Goal: Task Accomplishment & Management: Manage account settings

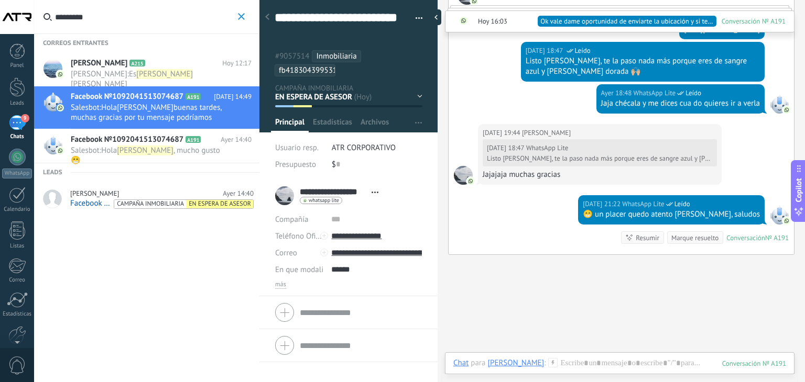
scroll to position [1579, 0]
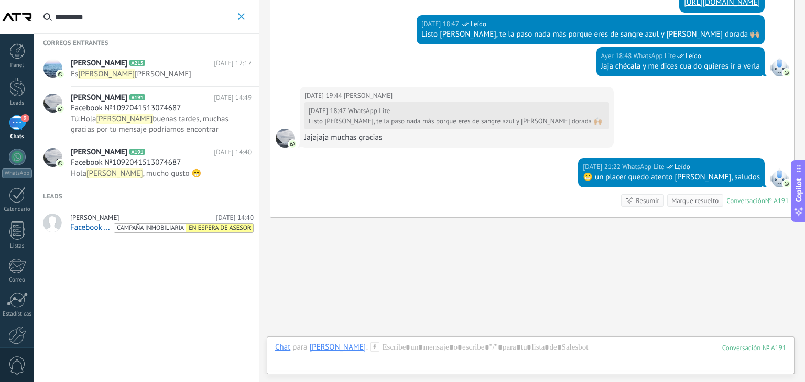
scroll to position [1537, 0]
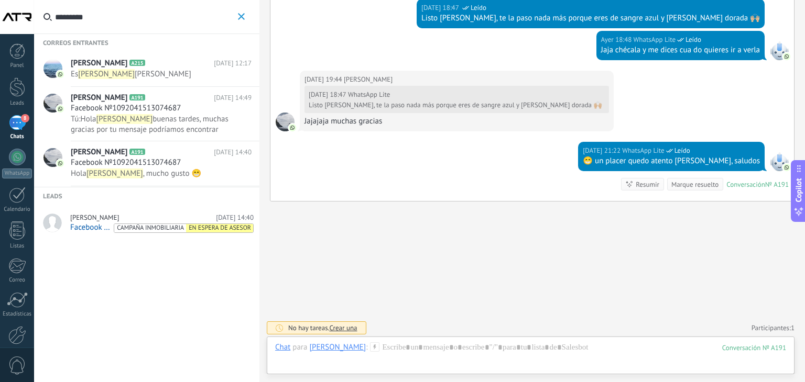
click at [94, 218] on span "[PERSON_NAME]" at bounding box center [94, 218] width 49 height 8
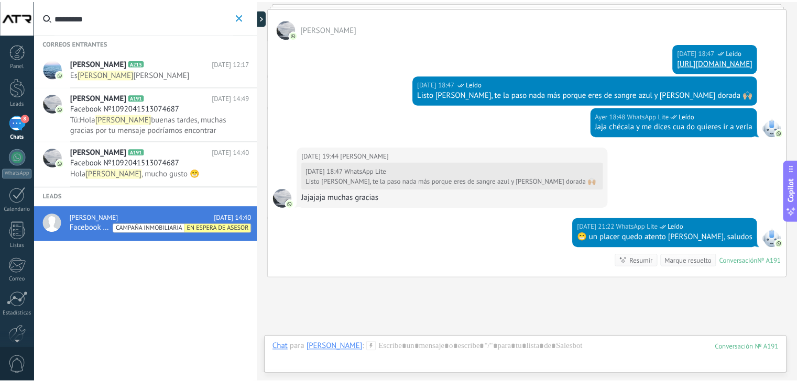
scroll to position [1537, 0]
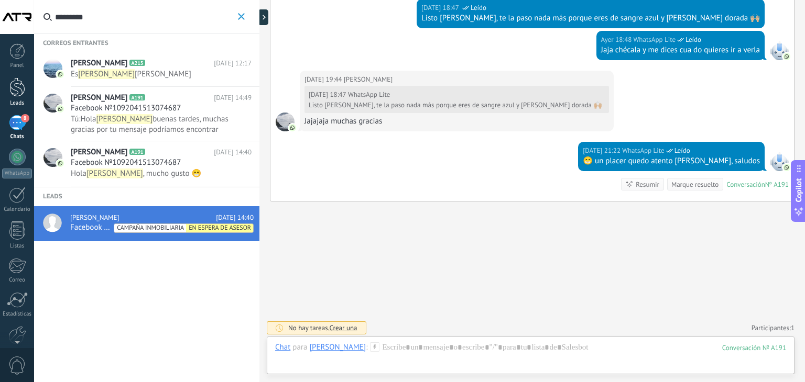
click at [20, 89] on div at bounding box center [17, 87] width 16 height 19
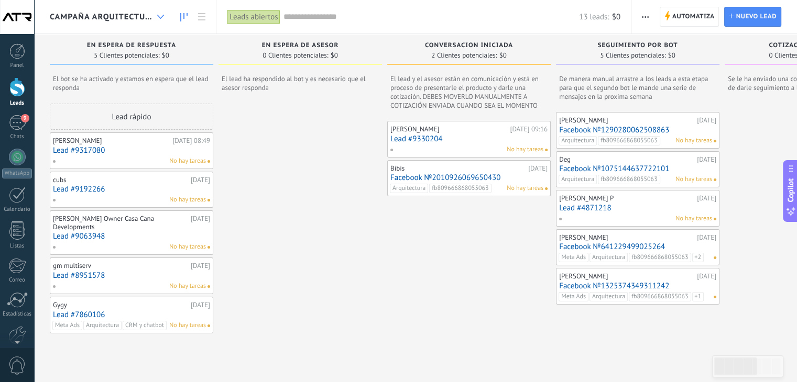
click at [161, 15] on icon at bounding box center [160, 17] width 7 height 4
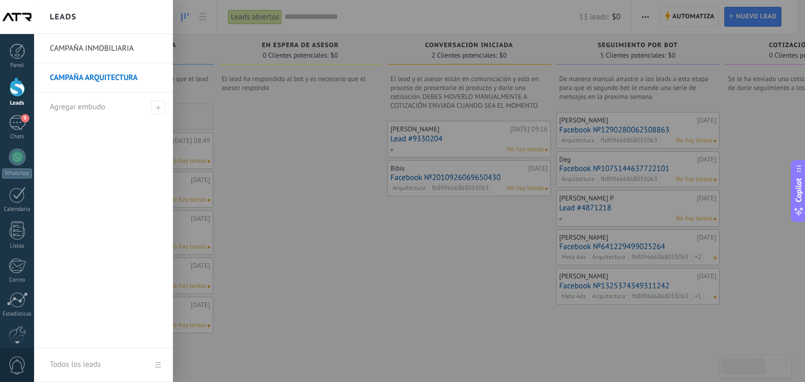
click at [126, 48] on link "CAMPAÑA INMOBILIARIA" at bounding box center [106, 48] width 113 height 29
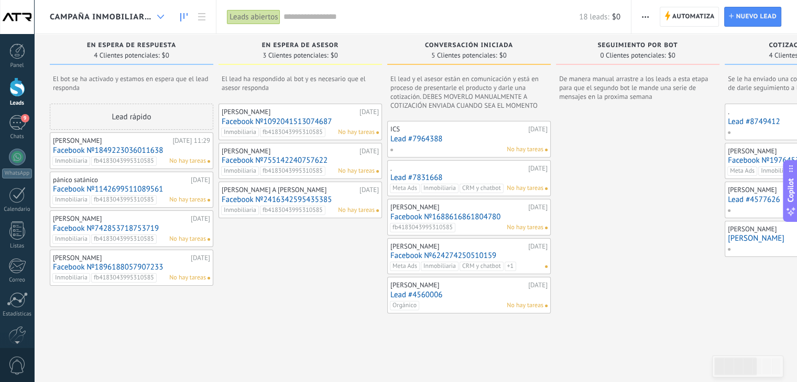
click at [156, 15] on div at bounding box center [160, 17] width 17 height 20
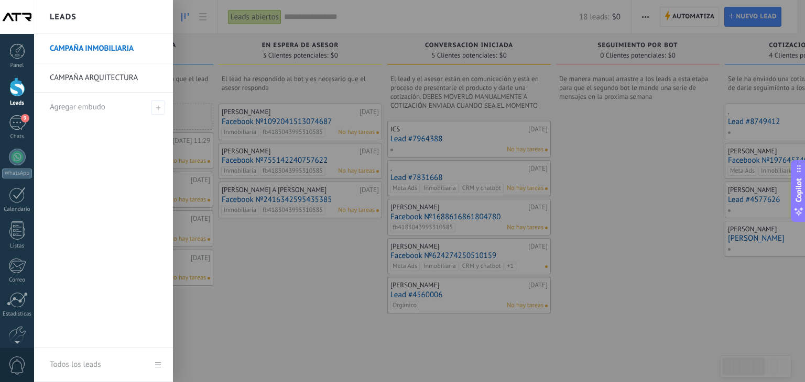
click at [127, 79] on link "CAMPAÑA ARQUITECTURA" at bounding box center [106, 77] width 113 height 29
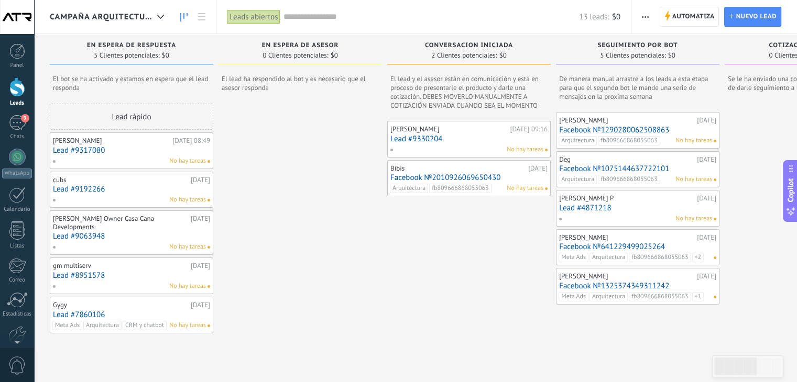
click at [136, 223] on div "Justin Owner Casa Cana Developments 08.09.2025 Lead #9063948 No hay tareas" at bounding box center [131, 233] width 157 height 38
click at [86, 232] on link "Lead #9063948" at bounding box center [131, 236] width 157 height 9
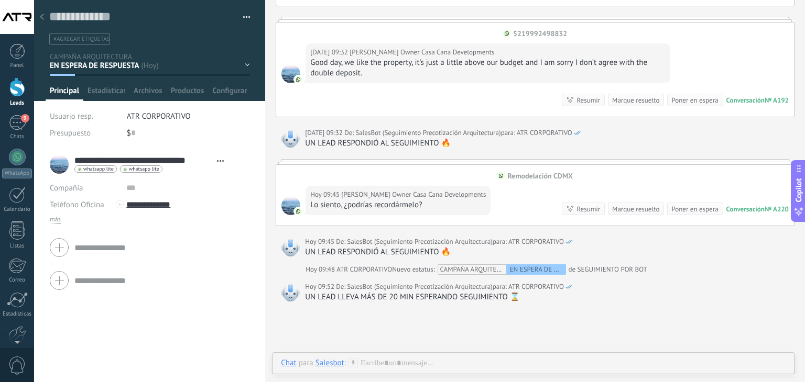
scroll to position [1324, 0]
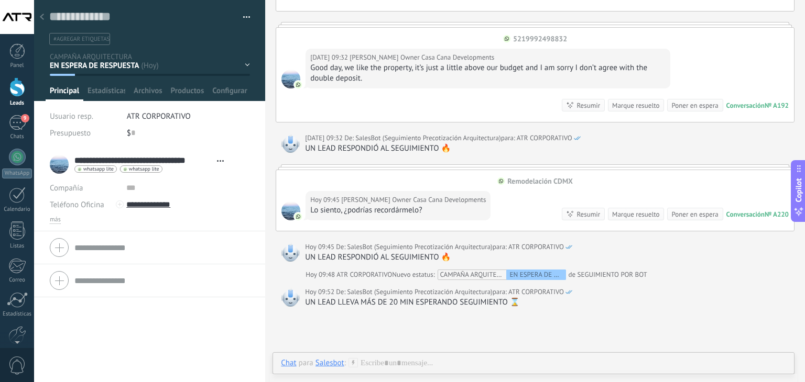
click at [0, 0] on div "EN ESPERA DE RESPUESTA EN ESPERA DE ASESOR CONVERSACIÓN INICIADA SEGUIMIENTO PO…" at bounding box center [0, 0] width 0 height 0
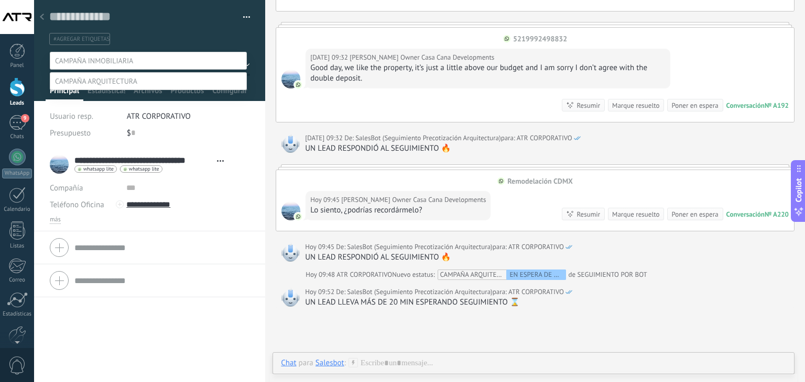
scroll to position [20, 0]
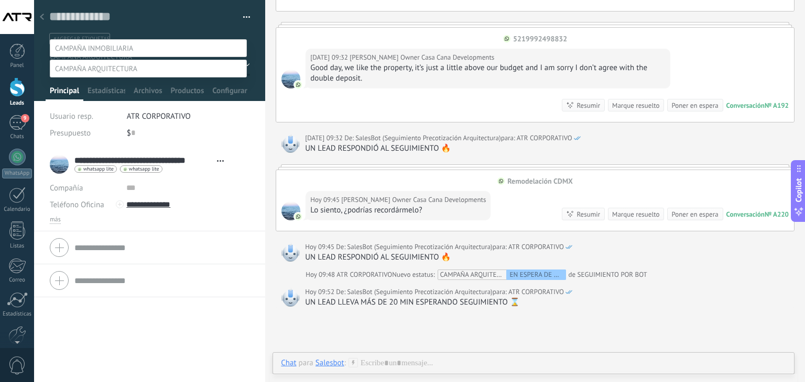
click at [207, 39] on label at bounding box center [148, 48] width 197 height 18
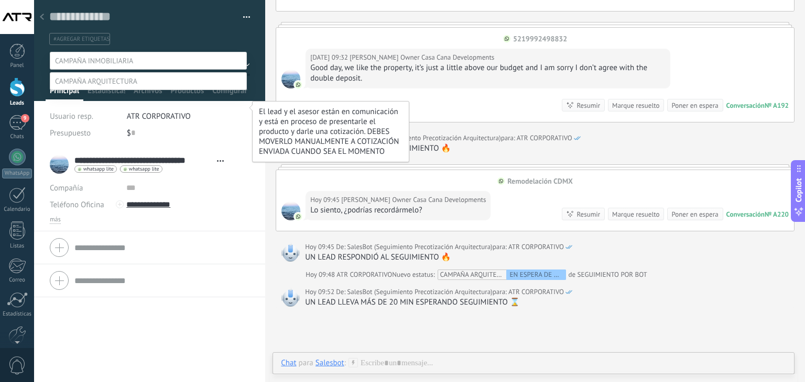
click at [0, 0] on label "CONVERSACIÓN INICIADA" at bounding box center [0, 0] width 0 height 0
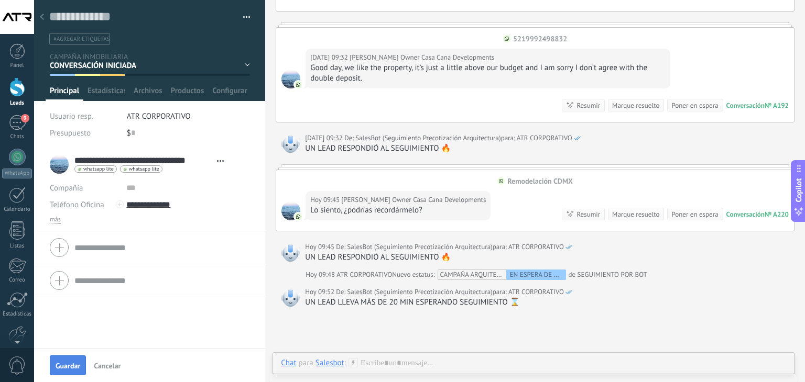
click at [74, 363] on span "Guardar" at bounding box center [68, 366] width 25 height 7
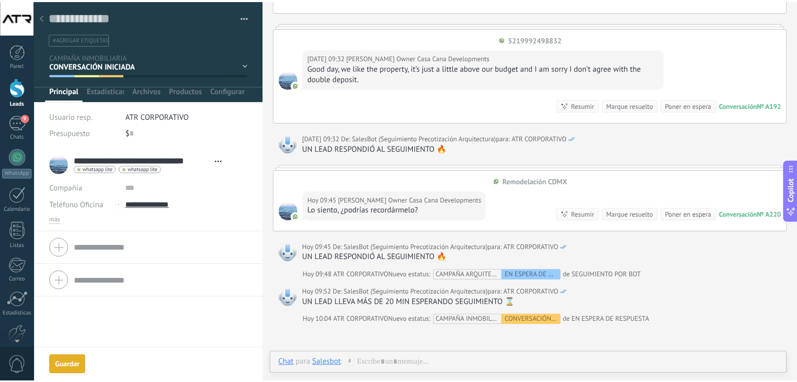
scroll to position [1341, 0]
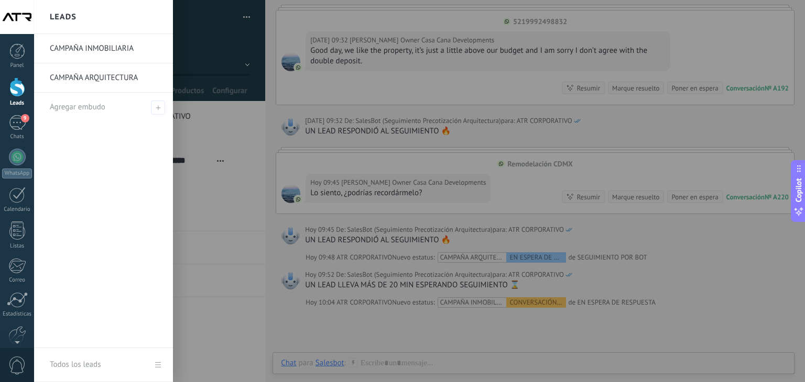
click at [83, 49] on link "CAMPAÑA INMOBILIARIA" at bounding box center [106, 48] width 113 height 29
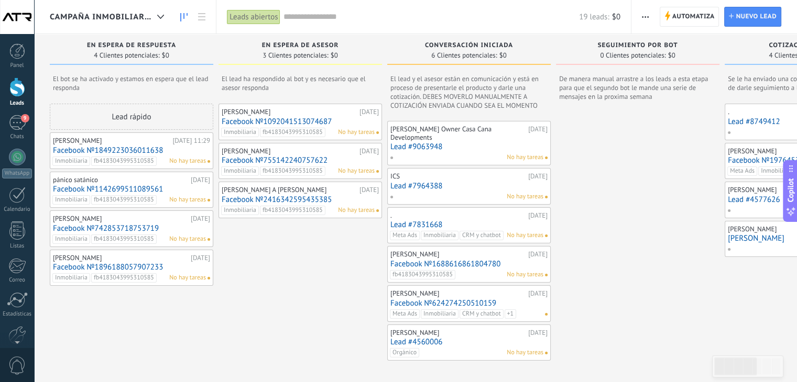
click at [136, 18] on span "CAMPAÑA INMOBILIARIA" at bounding box center [101, 17] width 103 height 10
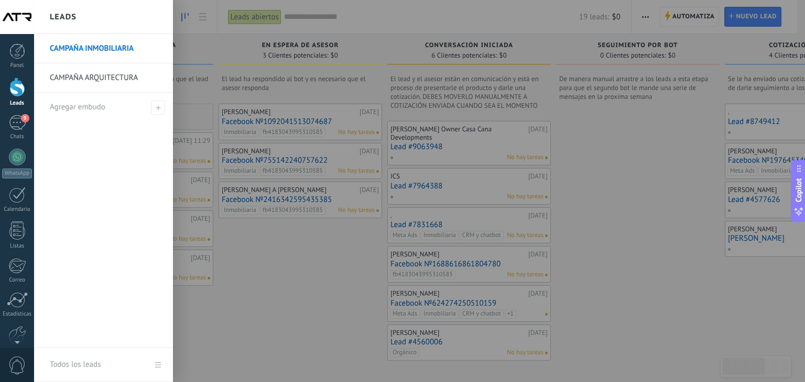
click at [101, 82] on link "CAMPAÑA ARQUITECTURA" at bounding box center [106, 77] width 113 height 29
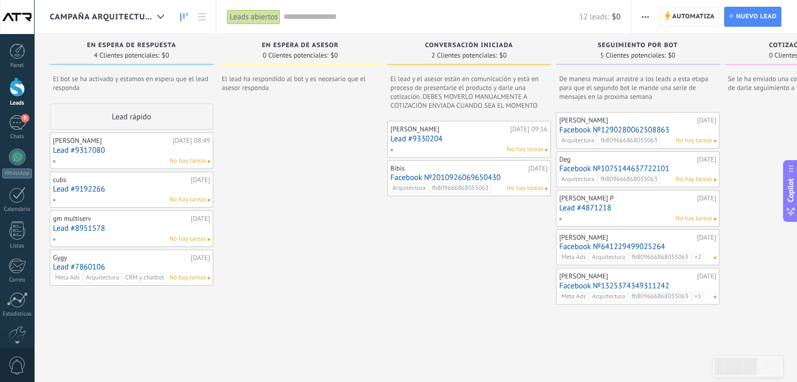
click at [459, 139] on link "Lead #9330204" at bounding box center [468, 139] width 157 height 9
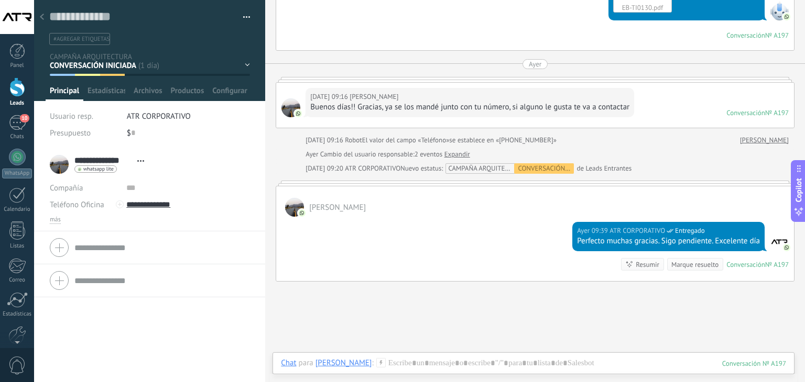
scroll to position [944, 0]
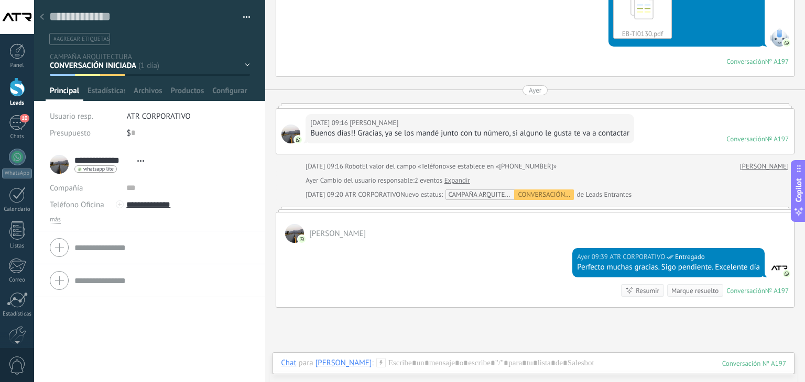
click at [41, 18] on use at bounding box center [42, 17] width 4 height 6
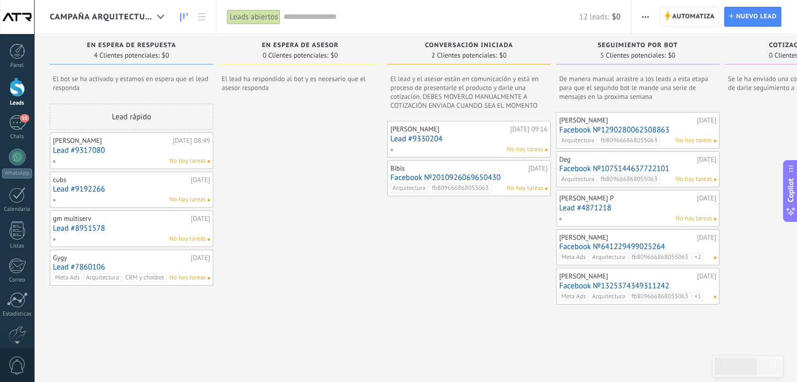
click at [427, 139] on link "Lead #9330204" at bounding box center [468, 139] width 157 height 9
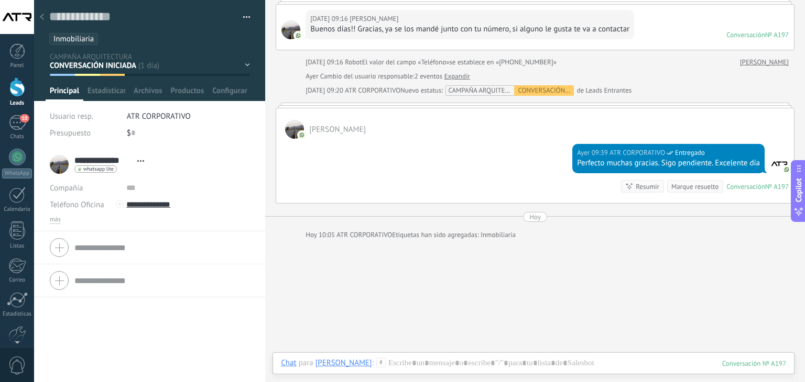
scroll to position [1085, 0]
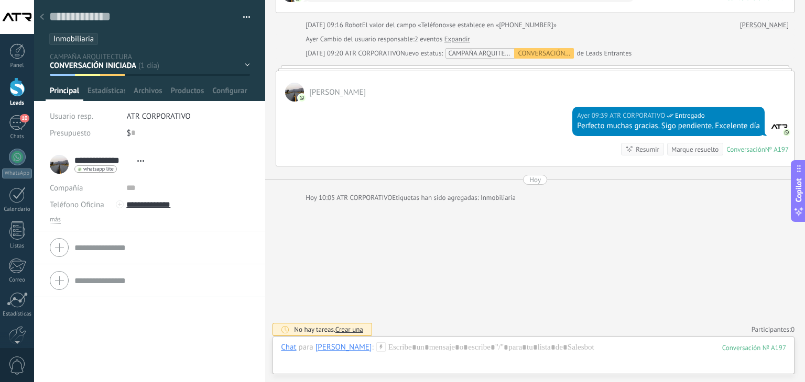
click at [0, 0] on div "EN ESPERA DE RESPUESTA EN ESPERA DE ASESOR CONVERSACIÓN INICIADA SEGUIMIENTO PO…" at bounding box center [0, 0] width 0 height 0
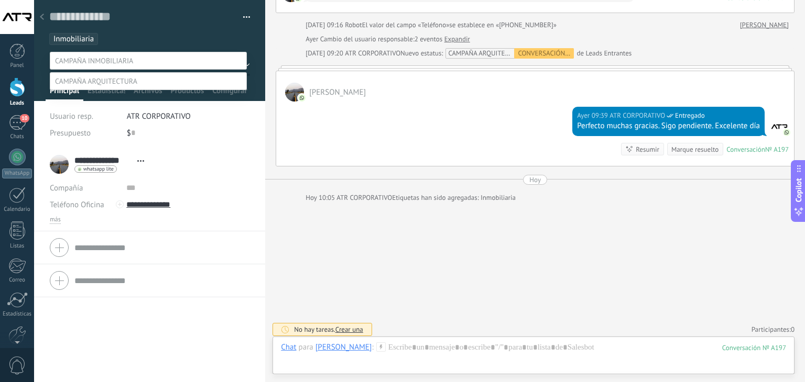
scroll to position [20, 0]
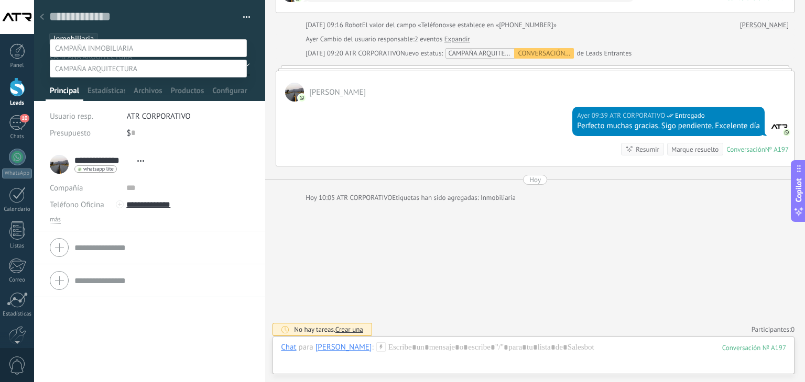
click at [183, 40] on label at bounding box center [148, 48] width 197 height 18
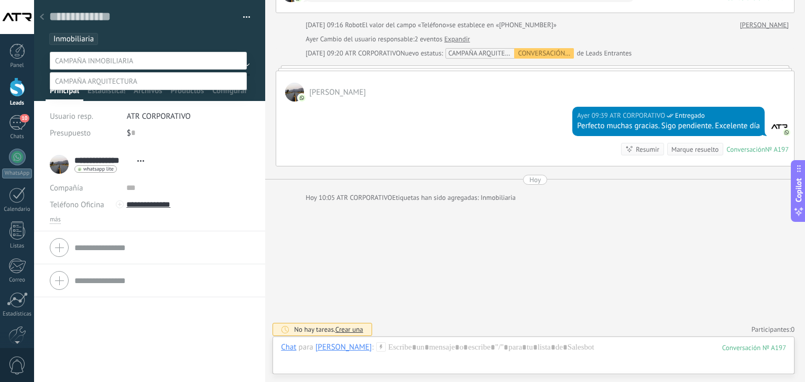
click at [291, 227] on div at bounding box center [419, 191] width 771 height 382
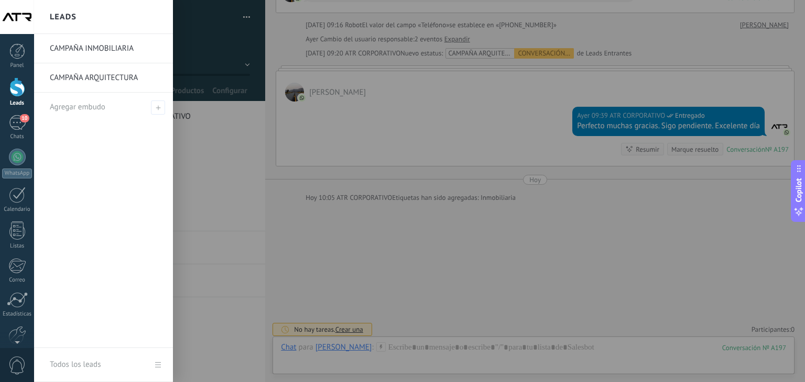
click at [15, 87] on div at bounding box center [17, 87] width 16 height 19
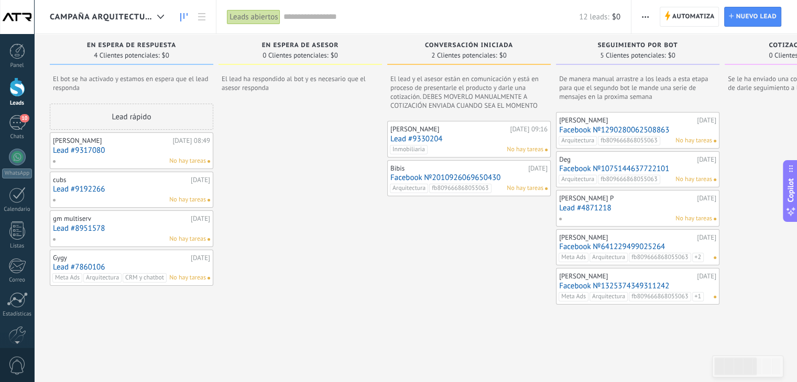
click at [150, 17] on span "CAMPAÑA ARQUITECTURA" at bounding box center [101, 17] width 103 height 10
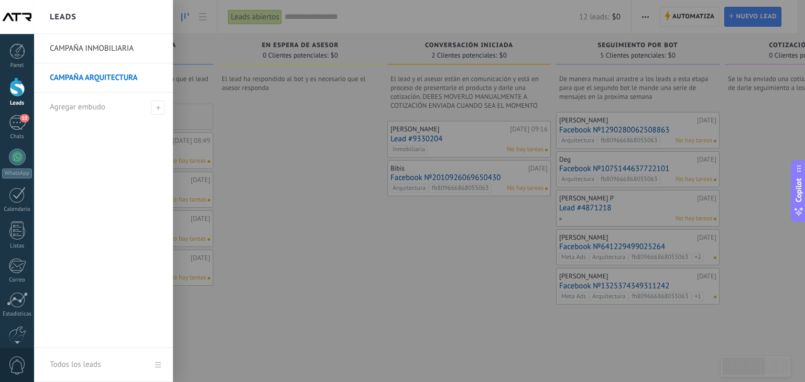
click at [107, 51] on link "CAMPAÑA INMOBILIARIA" at bounding box center [106, 48] width 113 height 29
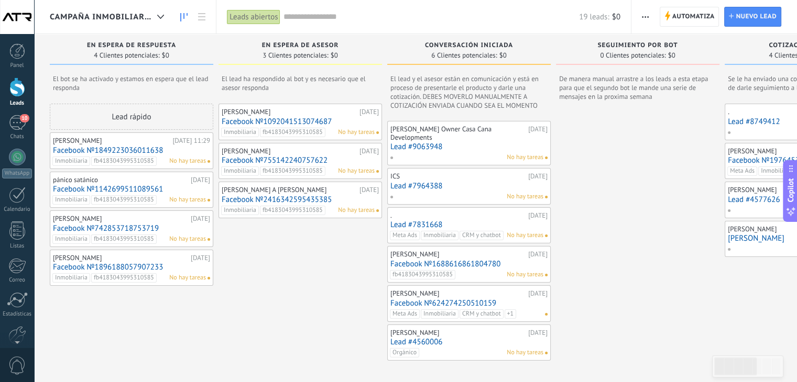
click at [149, 19] on span "CAMPAÑA INMOBILIARIA" at bounding box center [101, 17] width 103 height 10
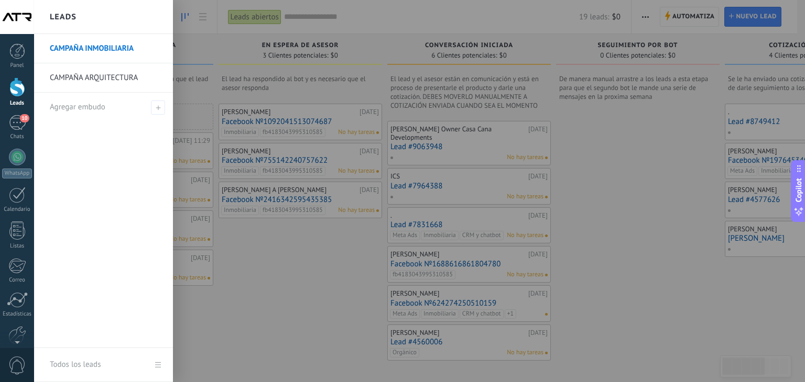
click at [125, 70] on link "CAMPAÑA ARQUITECTURA" at bounding box center [106, 77] width 113 height 29
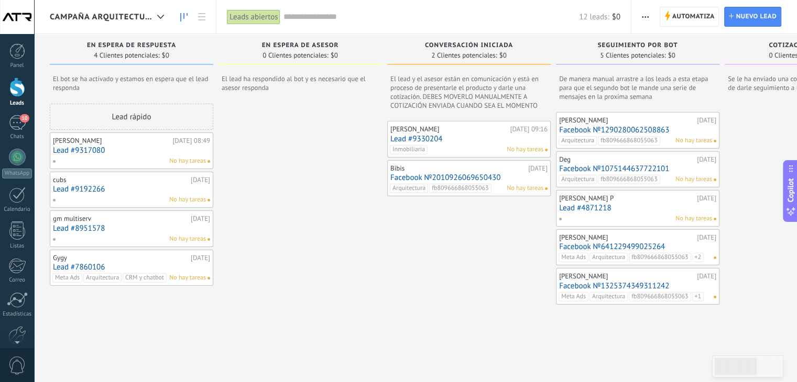
click at [432, 139] on link "Lead #9330204" at bounding box center [468, 139] width 157 height 9
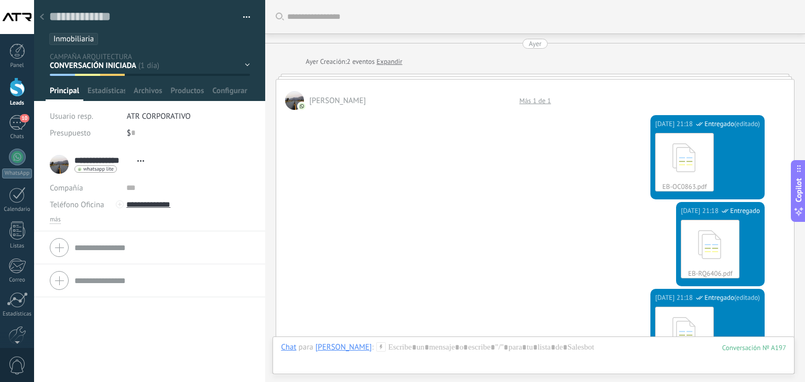
scroll to position [1085, 0]
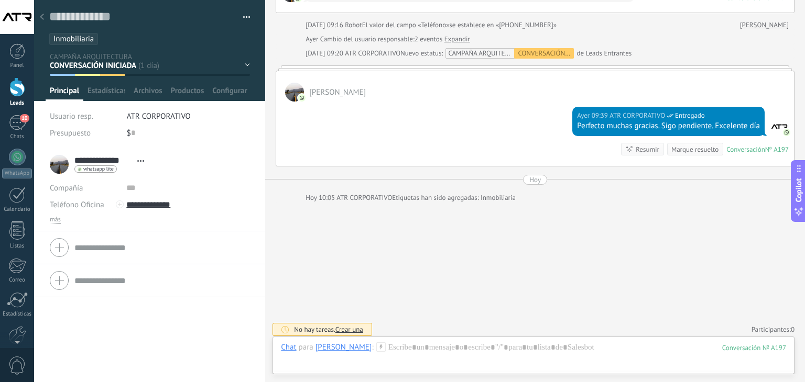
click at [0, 0] on div "EN ESPERA DE RESPUESTA EN ESPERA DE ASESOR CONVERSACIÓN INICIADA SEGUIMIENTO PO…" at bounding box center [0, 0] width 0 height 0
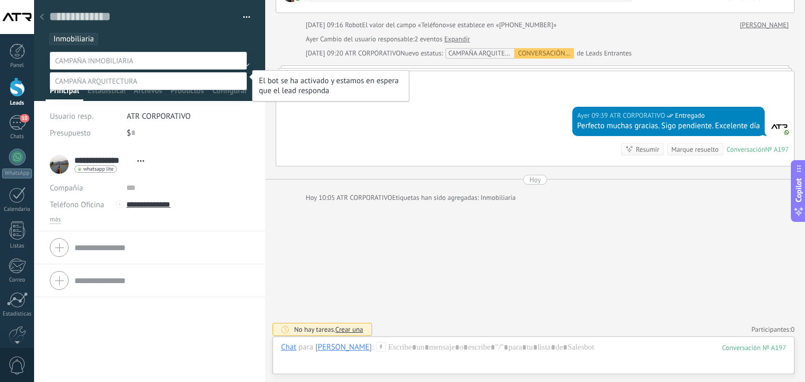
scroll to position [20, 0]
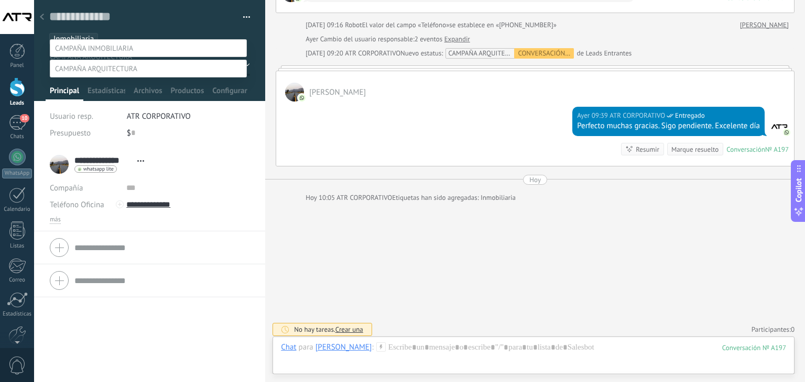
click at [128, 43] on span at bounding box center [94, 47] width 78 height 9
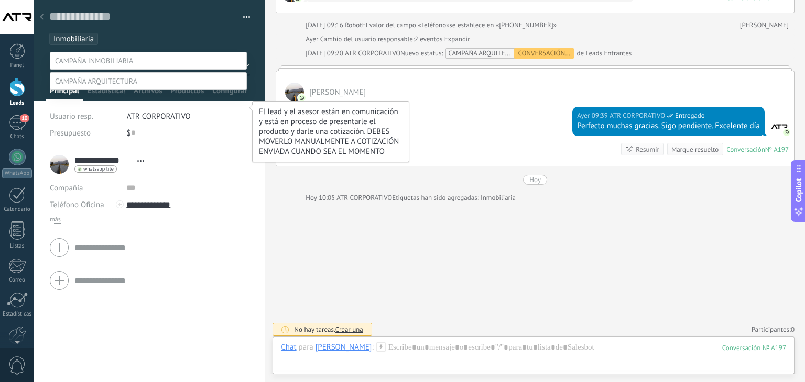
click at [0, 0] on label "CONVERSACIÓN INICIADA" at bounding box center [0, 0] width 0 height 0
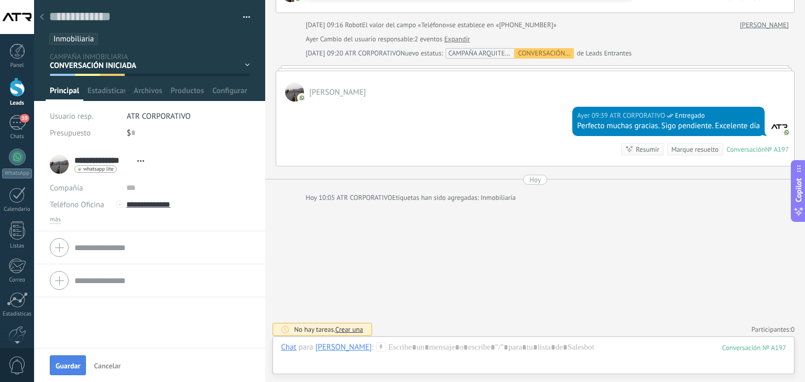
click at [69, 364] on span "Guardar" at bounding box center [68, 366] width 25 height 7
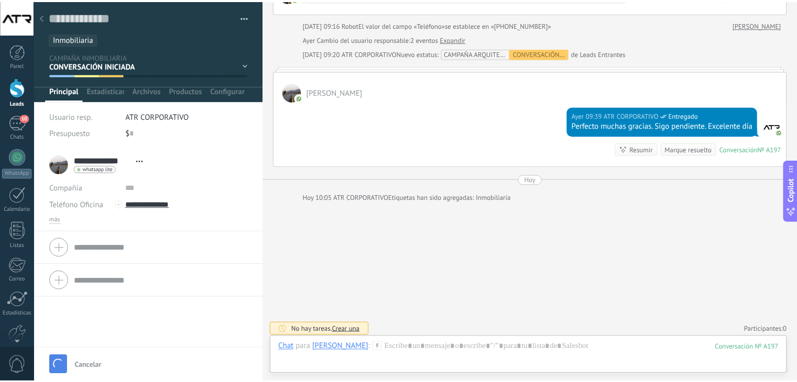
scroll to position [1099, 0]
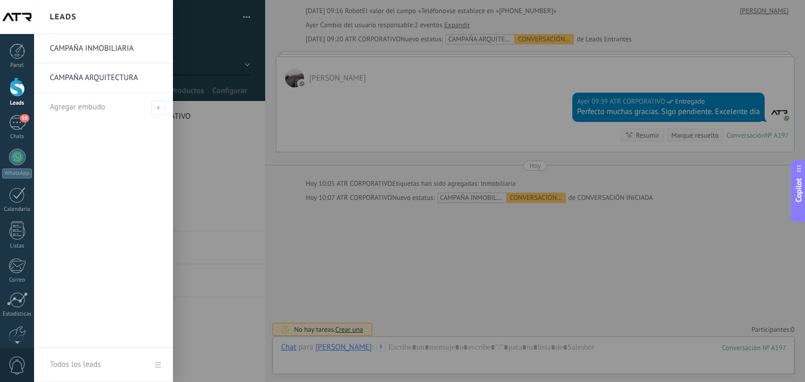
click at [16, 90] on div at bounding box center [17, 87] width 16 height 19
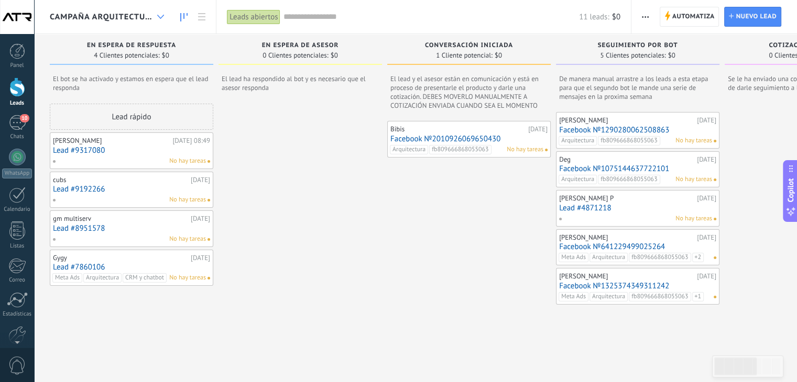
click at [160, 16] on icon at bounding box center [160, 17] width 7 height 4
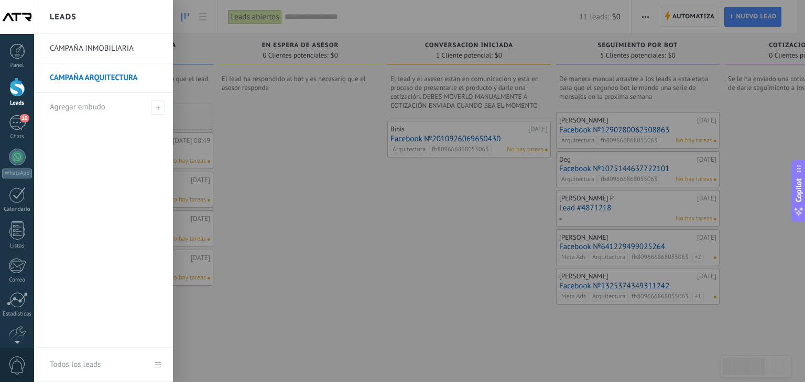
click at [134, 51] on link "CAMPAÑA INMOBILIARIA" at bounding box center [106, 48] width 113 height 29
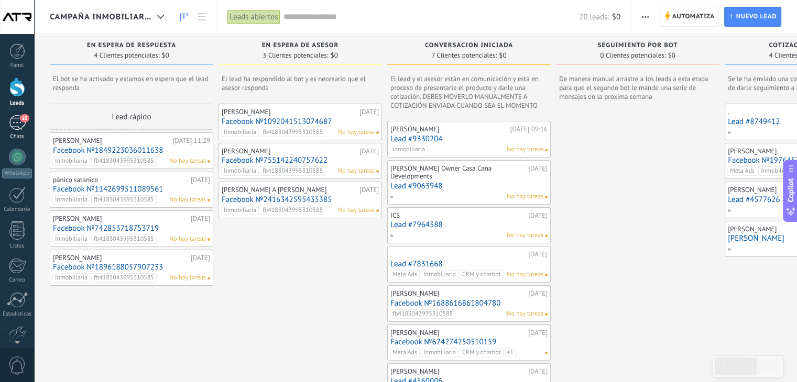
click at [15, 126] on div "10" at bounding box center [17, 122] width 17 height 15
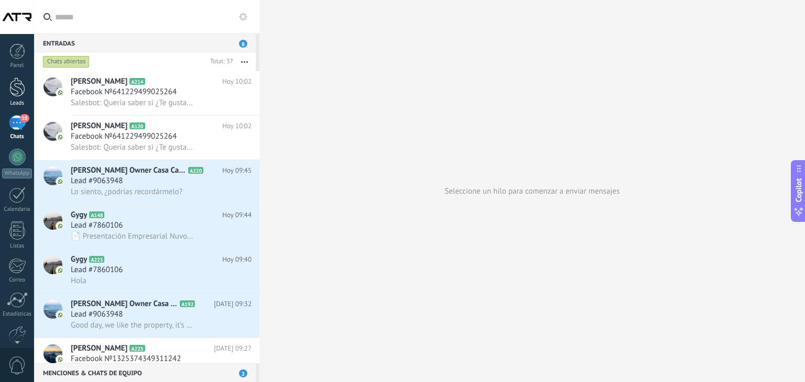
click at [16, 93] on div at bounding box center [17, 87] width 16 height 19
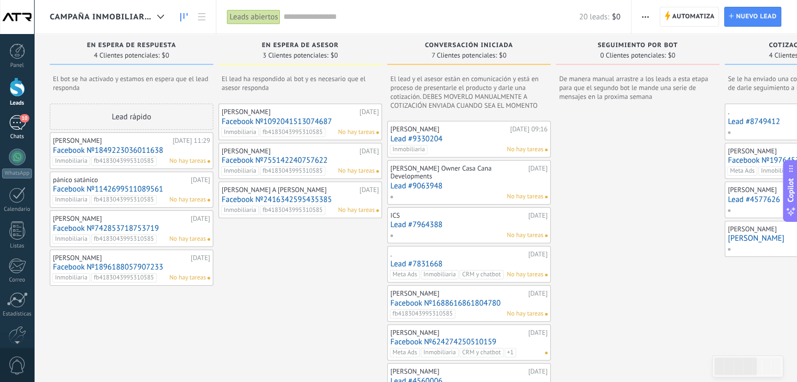
click at [19, 123] on div "10" at bounding box center [17, 122] width 17 height 15
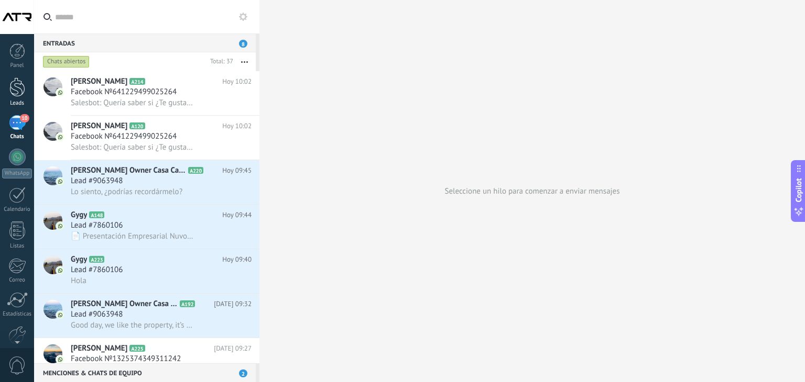
click at [17, 91] on div at bounding box center [17, 87] width 16 height 19
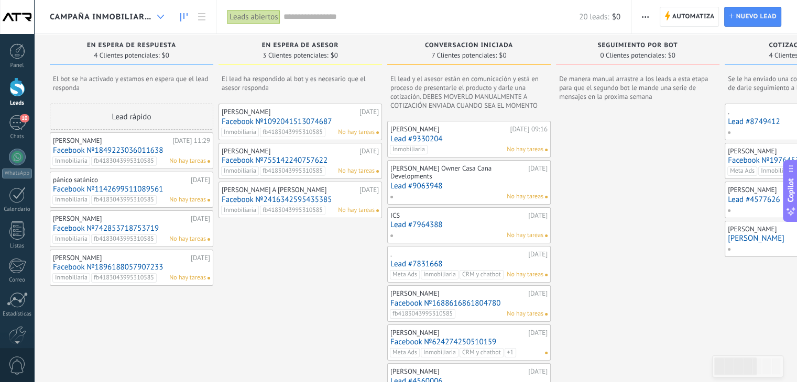
click at [160, 17] on use at bounding box center [160, 17] width 7 height 4
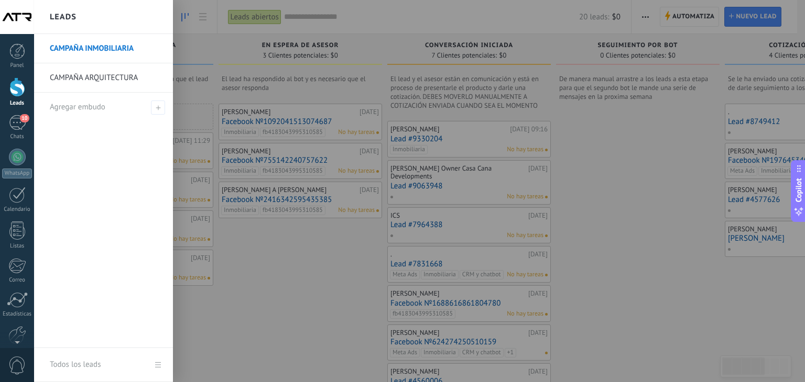
click at [119, 75] on link "CAMPAÑA ARQUITECTURA" at bounding box center [106, 77] width 113 height 29
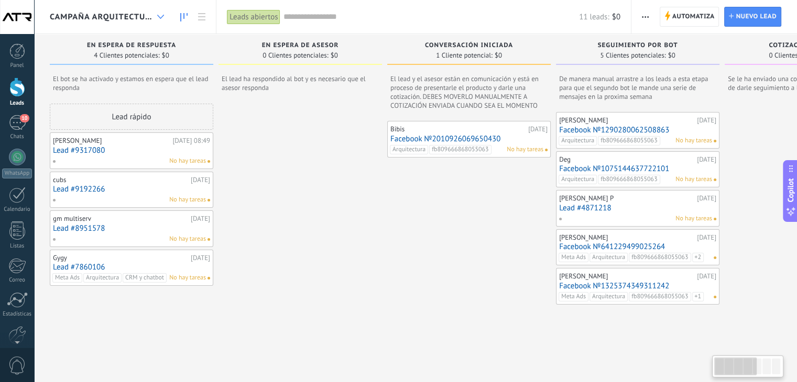
click at [161, 18] on use at bounding box center [160, 17] width 7 height 4
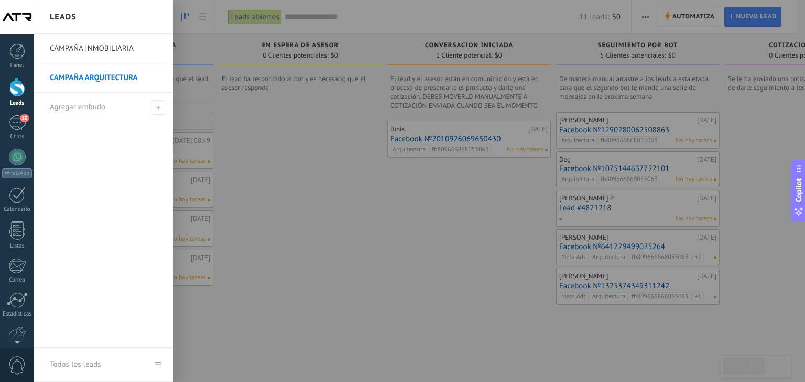
click at [118, 46] on link "CAMPAÑA INMOBILIARIA" at bounding box center [106, 48] width 113 height 29
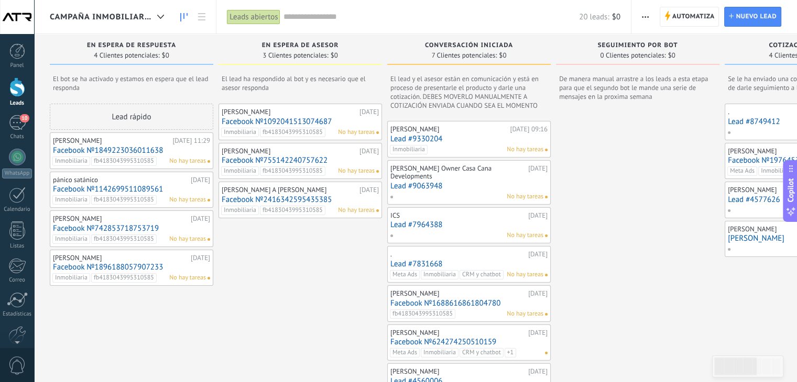
click at [430, 182] on link "Lead #9063948" at bounding box center [468, 186] width 157 height 9
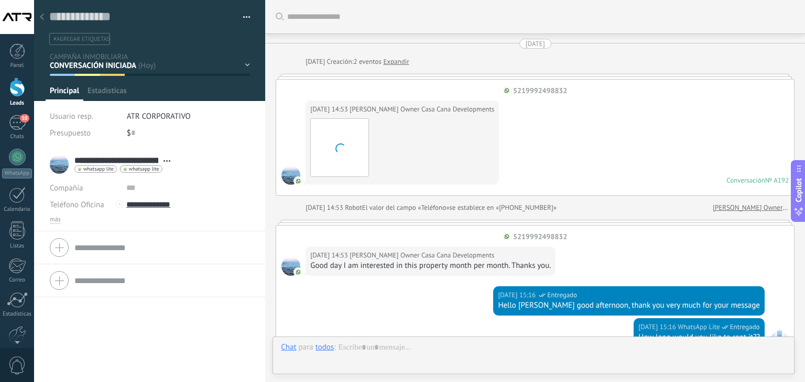
type textarea "**********"
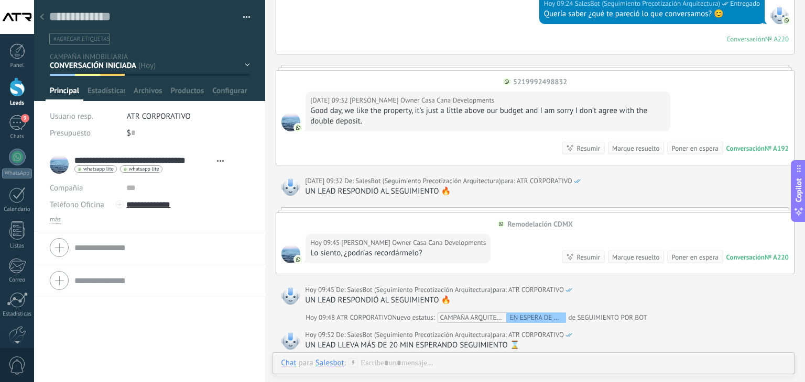
scroll to position [1264, 0]
